Goal: Book appointment/travel/reservation

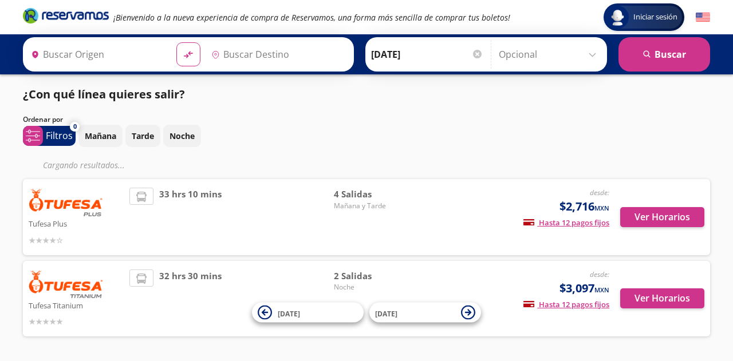
type input "[GEOGRAPHIC_DATA], [GEOGRAPHIC_DATA]"
type input "Tijuana, [GEOGRAPHIC_DATA][US_STATE]"
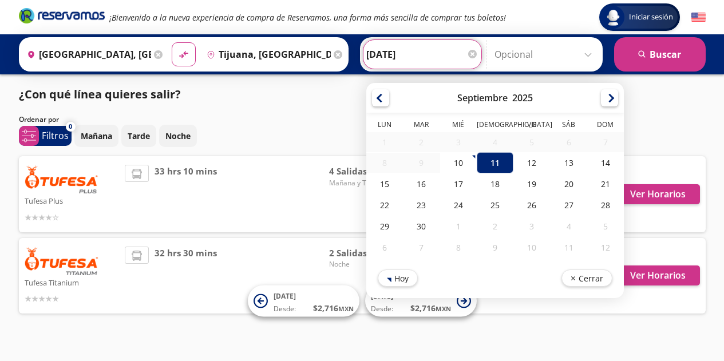
click at [432, 60] on input "[DATE]" at bounding box center [422, 54] width 112 height 29
click at [451, 160] on div "10" at bounding box center [458, 162] width 37 height 21
type input "[DATE]"
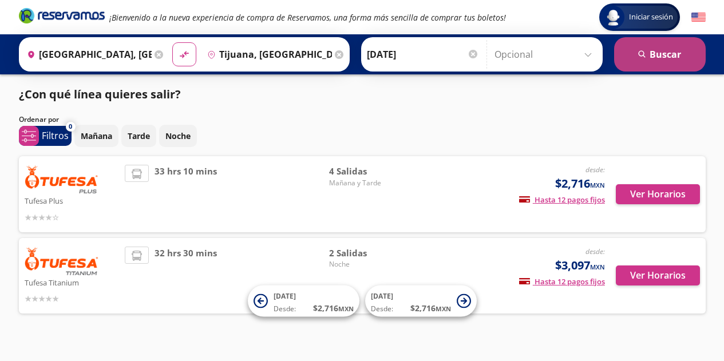
click at [668, 60] on button "search [GEOGRAPHIC_DATA]" at bounding box center [660, 54] width 92 height 34
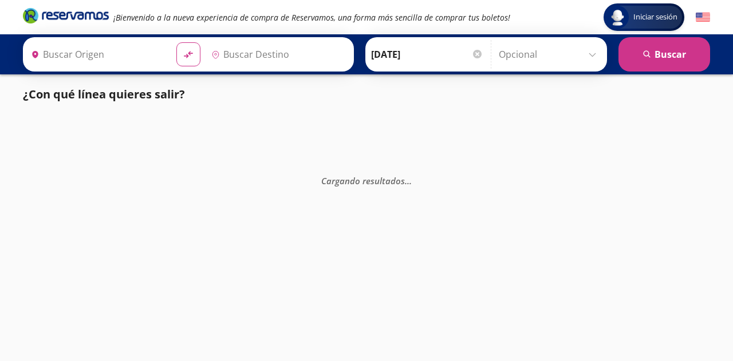
type input "[GEOGRAPHIC_DATA], [GEOGRAPHIC_DATA]"
type input "Tijuana, [GEOGRAPHIC_DATA][US_STATE]"
